Goal: Complete application form

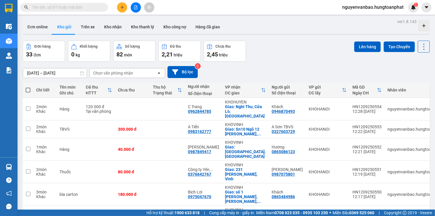
scroll to position [292, 0]
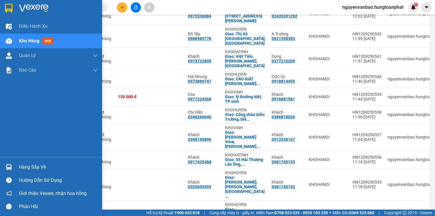
click at [24, 37] on div "Kho hàng mới" at bounding box center [58, 41] width 79 height 15
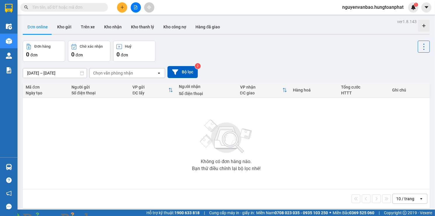
click at [51, 10] on input "text" at bounding box center [66, 7] width 69 height 6
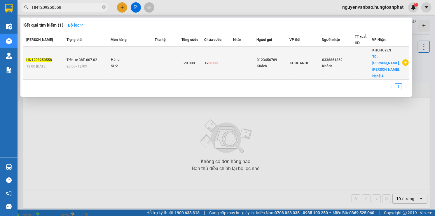
type input "HN1209250558"
click at [128, 57] on div "Hàng" at bounding box center [133, 60] width 44 height 6
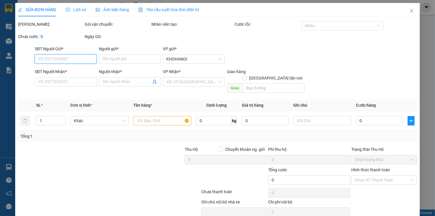
type input "0123456789"
type input "Khách"
type input "0338861862"
type input "Khách"
checkbox input "true"
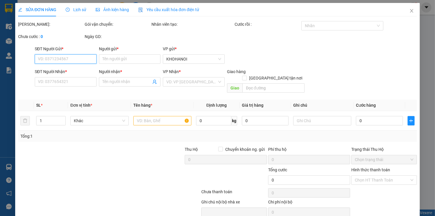
type input "Sơn Hải, Quỳnh Lưu, Nghệ An"
type input "120.000"
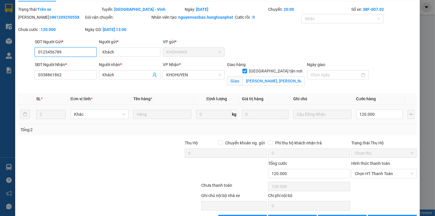
scroll to position [29, 0]
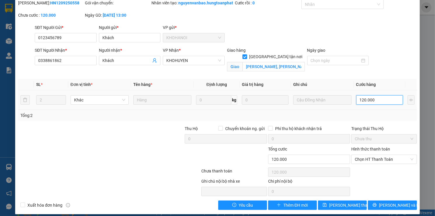
click at [374, 105] on input "120.000" at bounding box center [380, 99] width 47 height 9
type input "1"
type input "16"
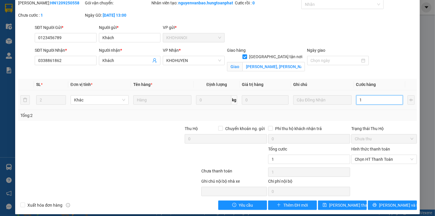
type input "16"
type input "160"
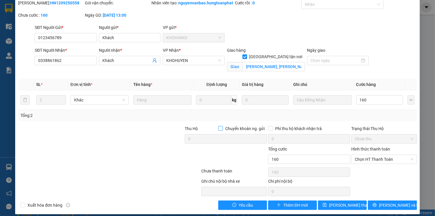
type input "160.000"
click at [218, 132] on label "Chuyển khoản ng. gửi" at bounding box center [242, 128] width 49 height 6
click at [218, 130] on input "Chuyển khoản ng. gửi" at bounding box center [220, 128] width 4 height 4
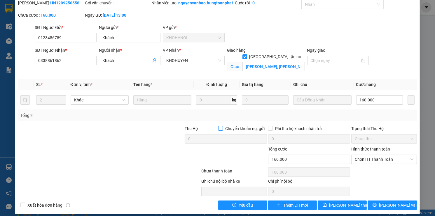
checkbox input "true"
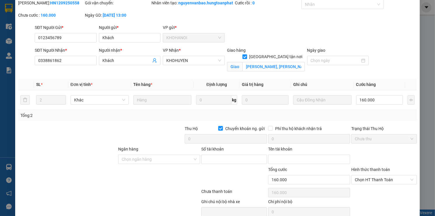
scroll to position [61, 0]
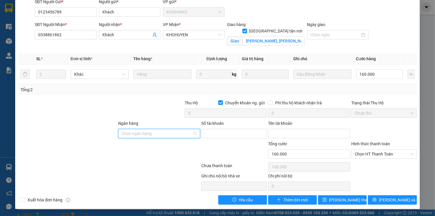
click at [168, 136] on input "Ngân hàng" at bounding box center [157, 133] width 71 height 9
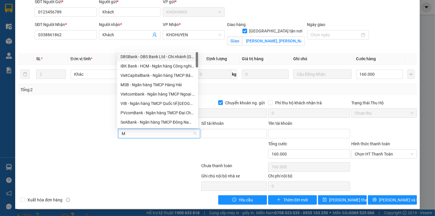
type input "MB"
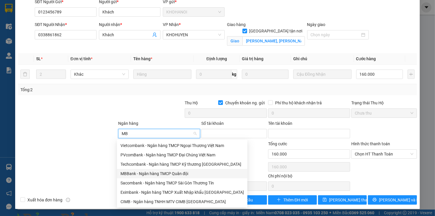
click at [153, 169] on div "MBBank - Ngân hàng TMCP Quân đội" at bounding box center [182, 173] width 131 height 9
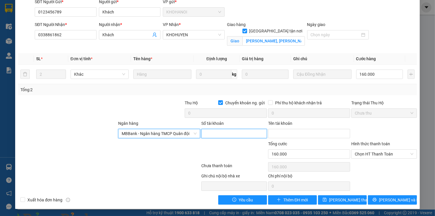
drag, startPoint x: 207, startPoint y: 129, endPoint x: 206, endPoint y: 155, distance: 26.0
click at [207, 129] on input "Số tài khoản" at bounding box center [233, 133] width 65 height 9
drag, startPoint x: 218, startPoint y: 134, endPoint x: 215, endPoint y: 133, distance: 3.3
paste input "0335639996"
type input "0335639996"
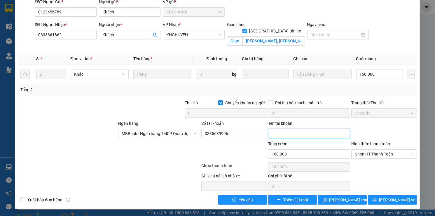
click at [295, 134] on input "Tên tài khoản" at bounding box center [309, 133] width 82 height 9
click at [287, 134] on input "Tên tài khoản" at bounding box center [309, 133] width 82 height 9
type input "l"
type input "Lê Thị Thương"
